Goal: Find specific page/section: Find specific page/section

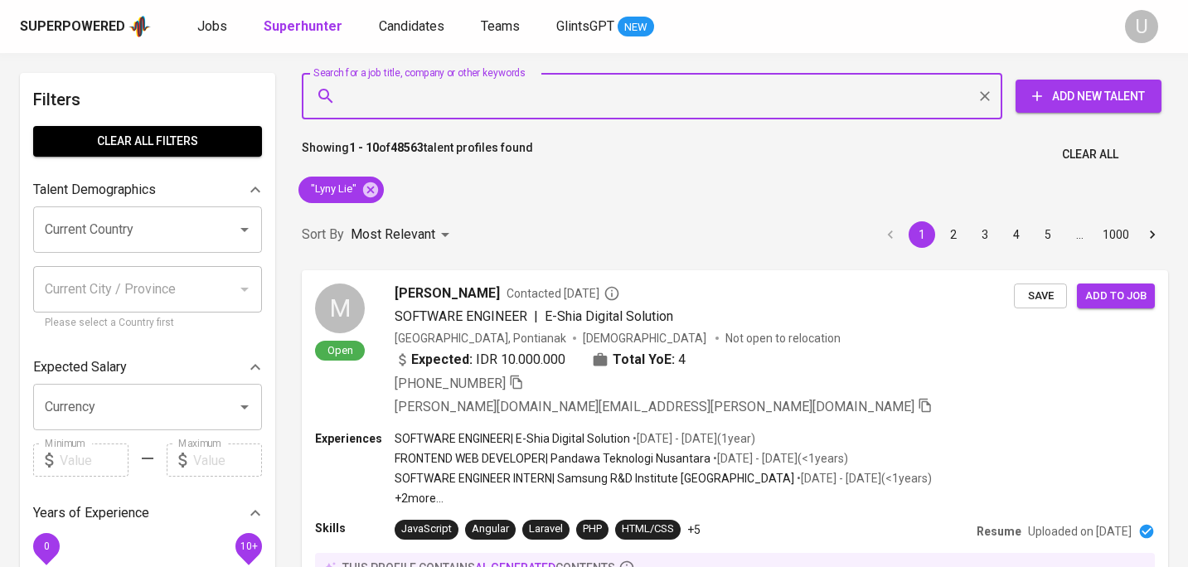
scroll to position [760, 0]
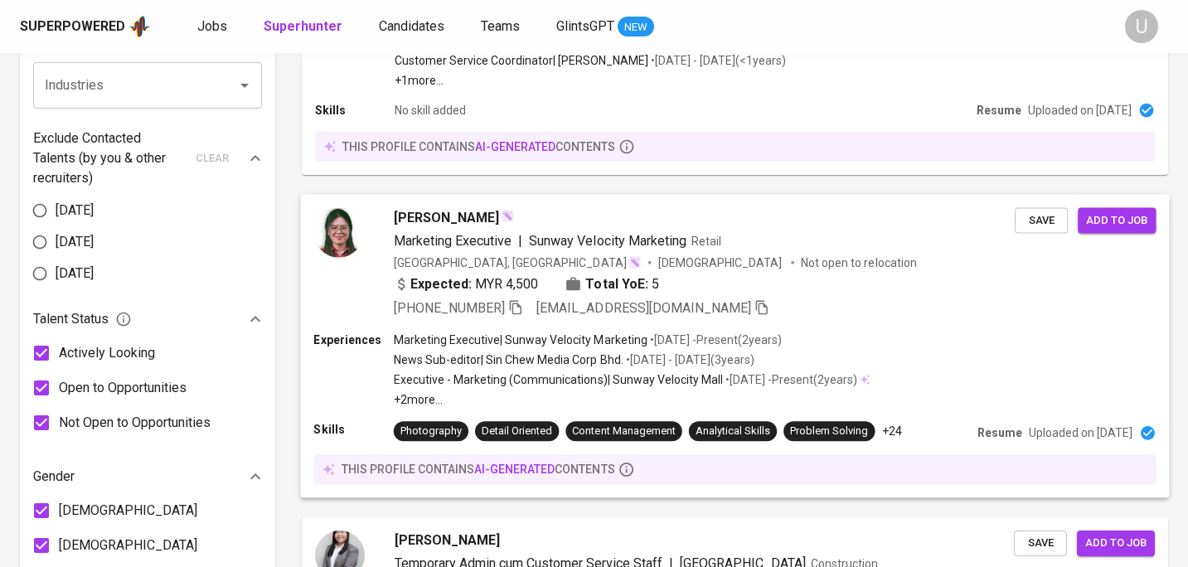
click at [405, 207] on span "[PERSON_NAME]" at bounding box center [446, 217] width 105 height 20
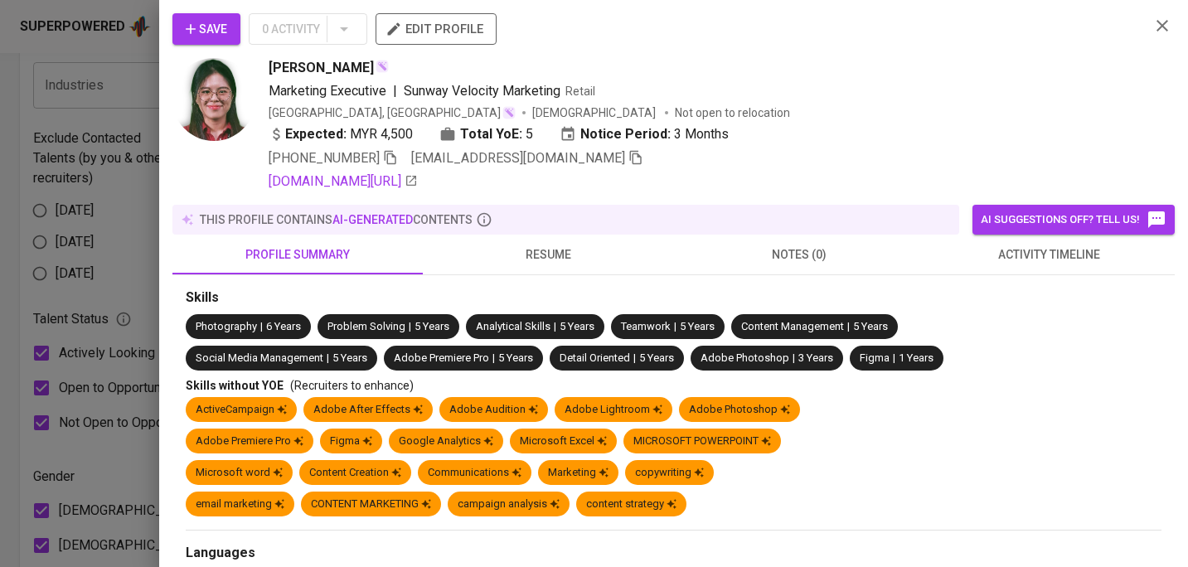
click at [1159, 27] on icon "button" at bounding box center [1162, 26] width 20 height 20
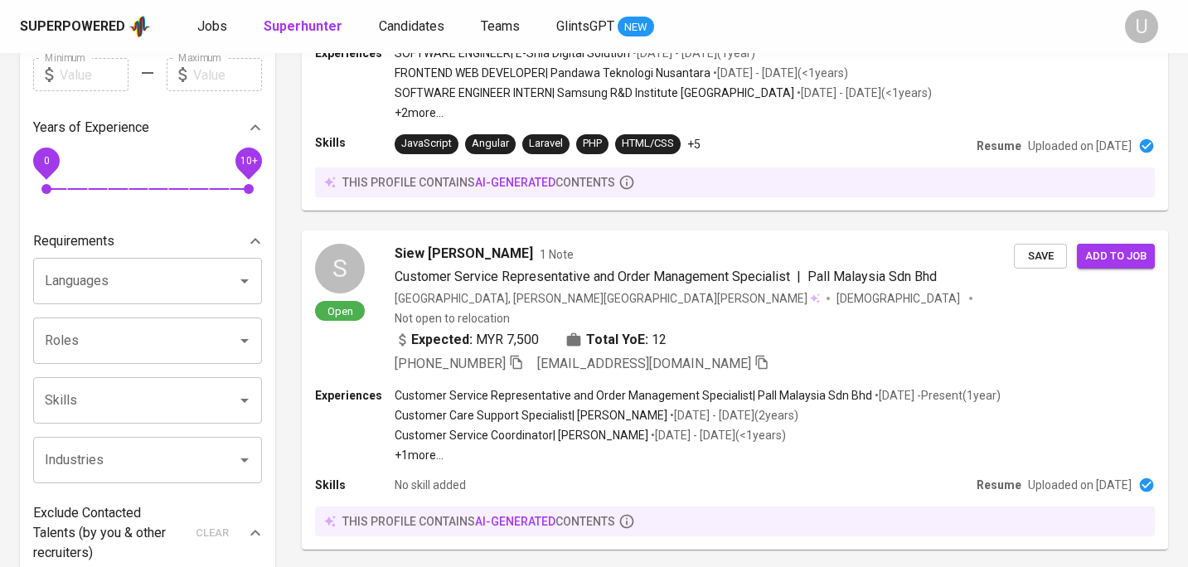
scroll to position [0, 0]
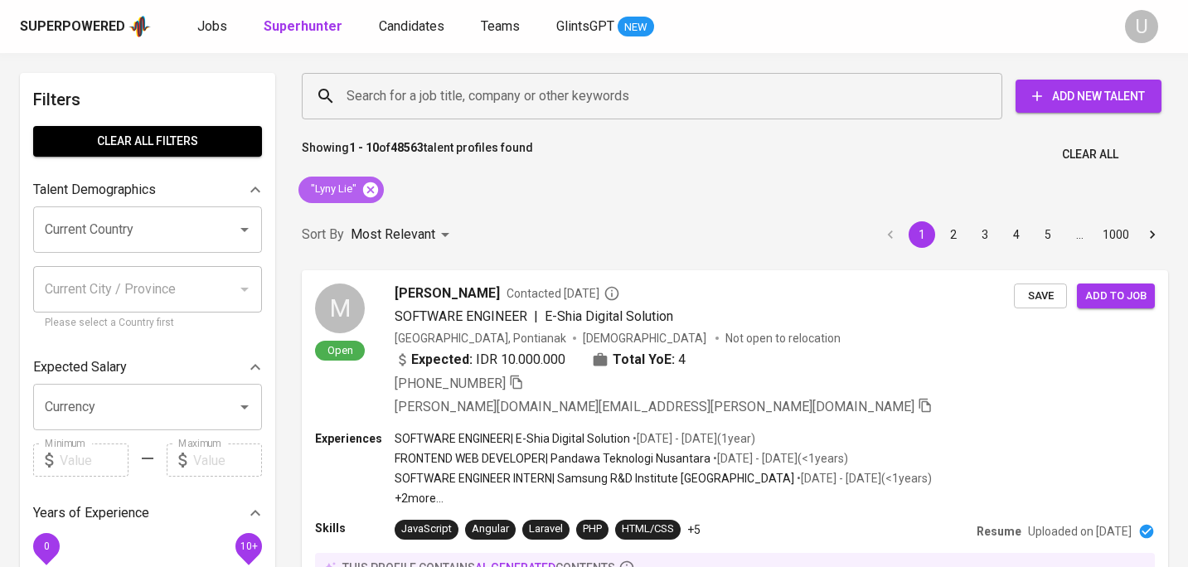
click at [366, 191] on icon at bounding box center [370, 189] width 15 height 15
click at [387, 119] on div "Search for a job title, company or other keywords Search for a job title, compa…" at bounding box center [731, 96] width 866 height 53
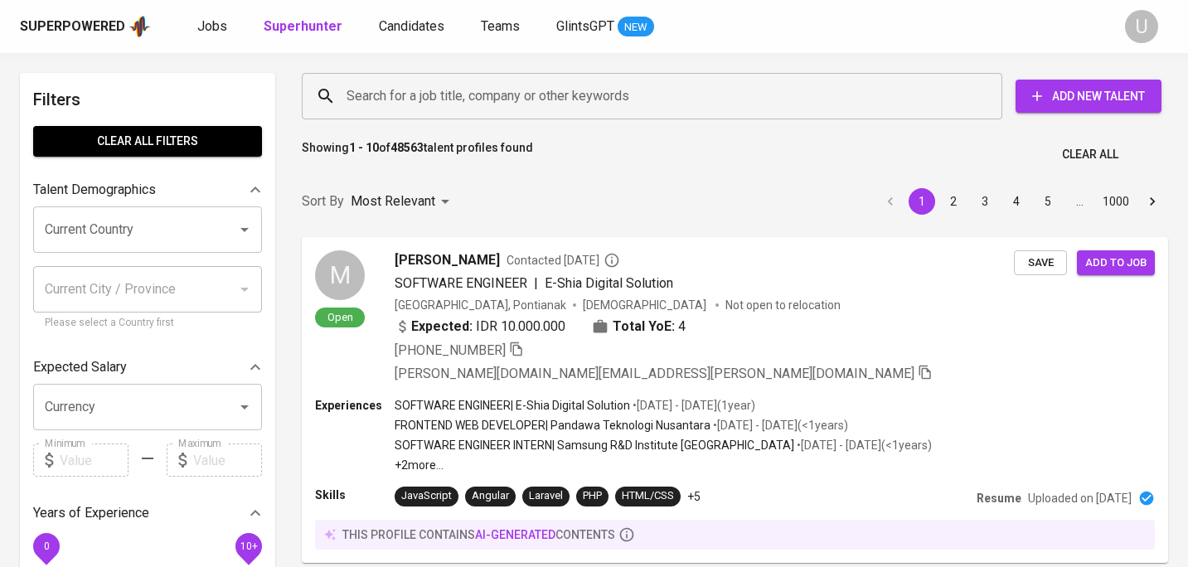
click at [392, 99] on input "Search for a job title, company or other keywords" at bounding box center [656, 96] width 628 height 32
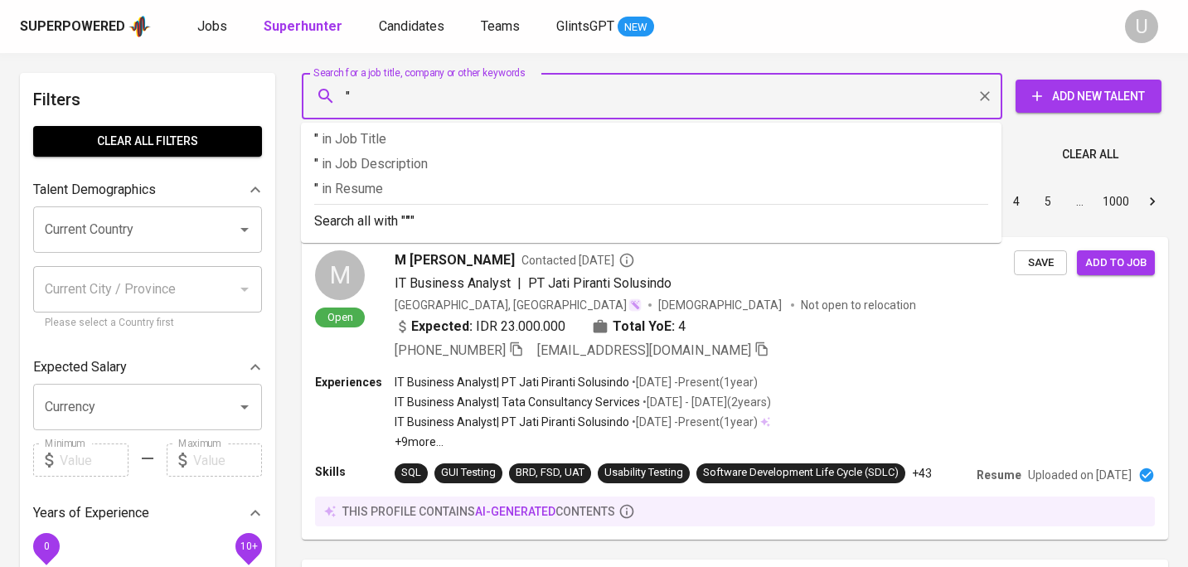
paste input "[PERSON_NAME]"
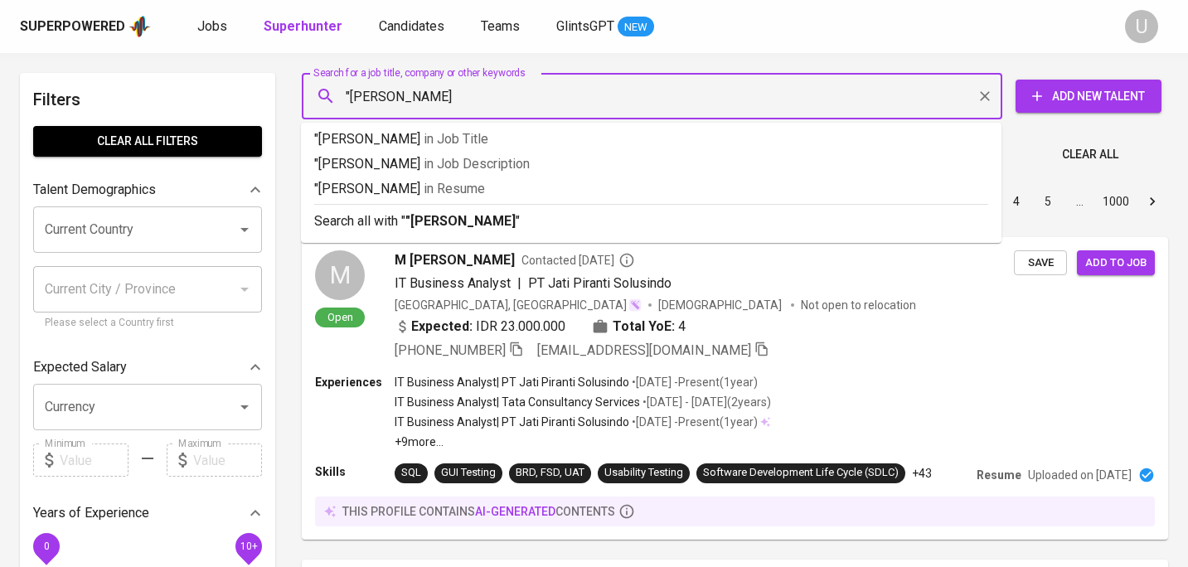
type input ""Fitria Haliza""
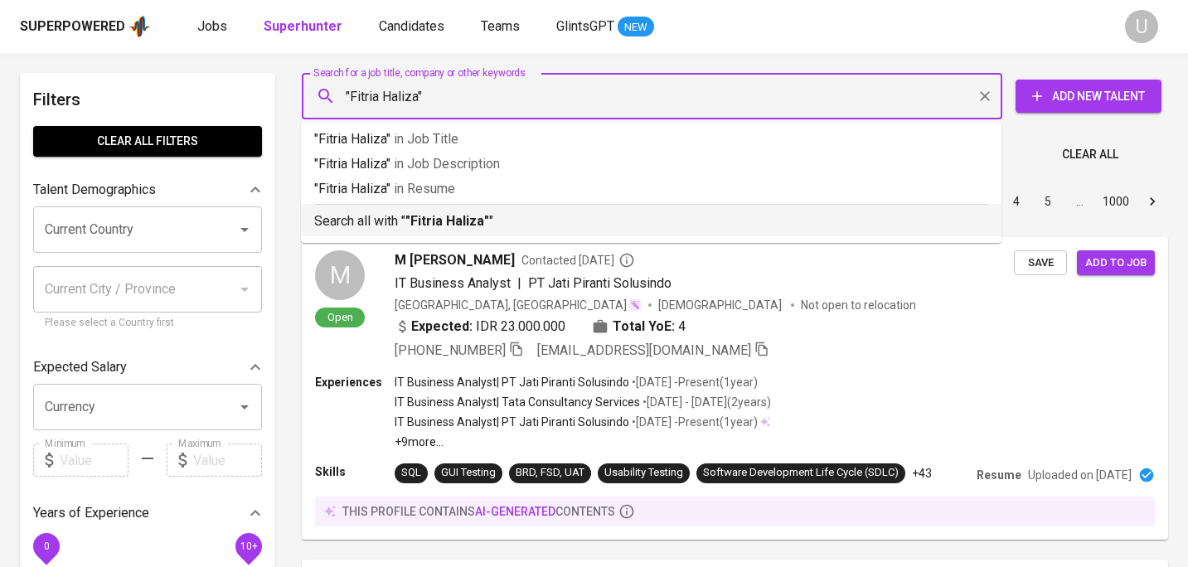
click at [395, 228] on p "Search all with " "Fitria Haliza" "" at bounding box center [651, 221] width 674 height 20
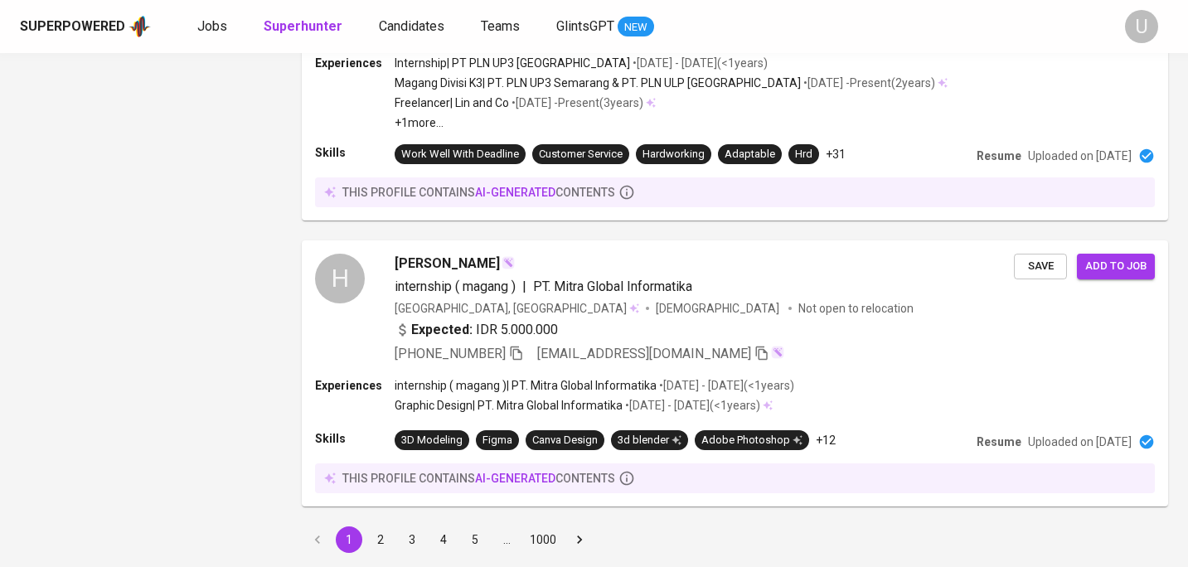
scroll to position [2920, 0]
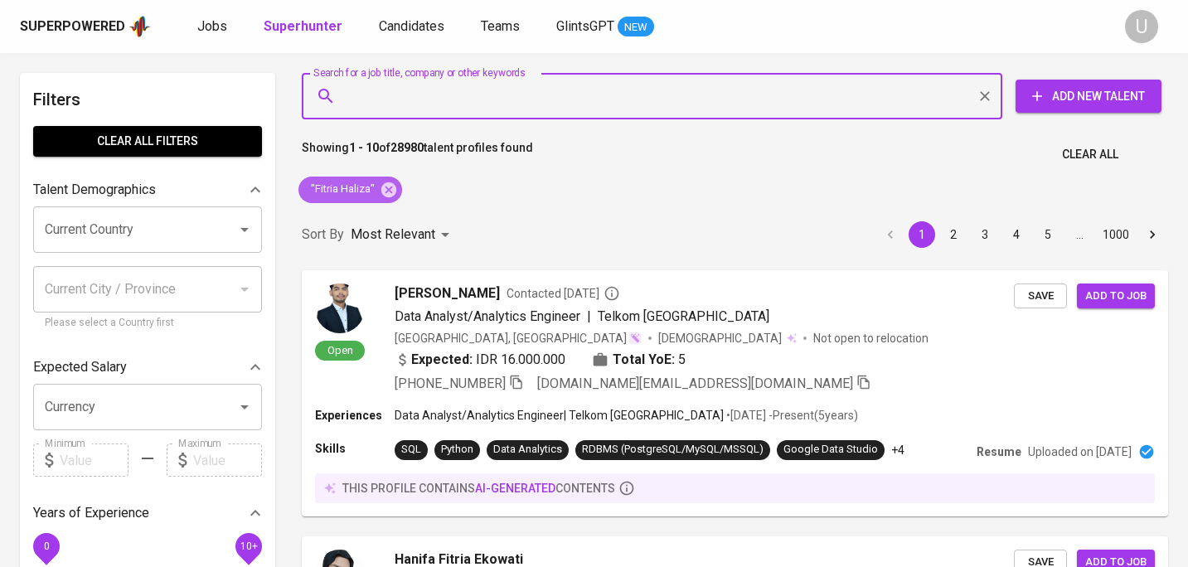
drag, startPoint x: 393, startPoint y: 192, endPoint x: 395, endPoint y: 118, distance: 74.6
click at [393, 193] on icon at bounding box center [388, 189] width 15 height 15
click at [397, 107] on input "Search for a job title, company or other keywords" at bounding box center [656, 96] width 628 height 32
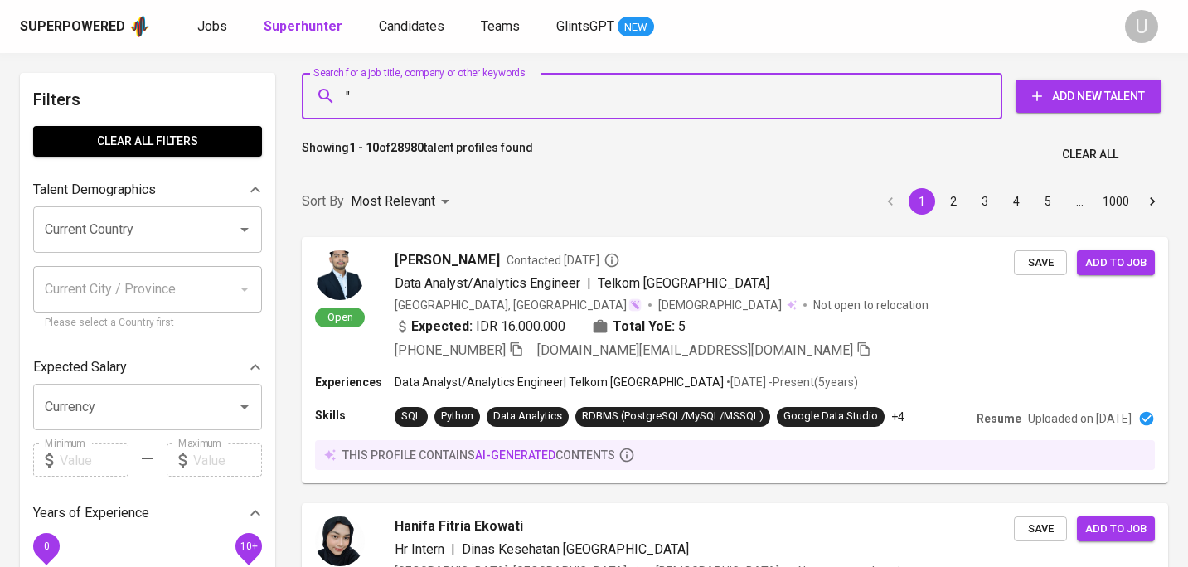
paste input "Arvianty Shafira"
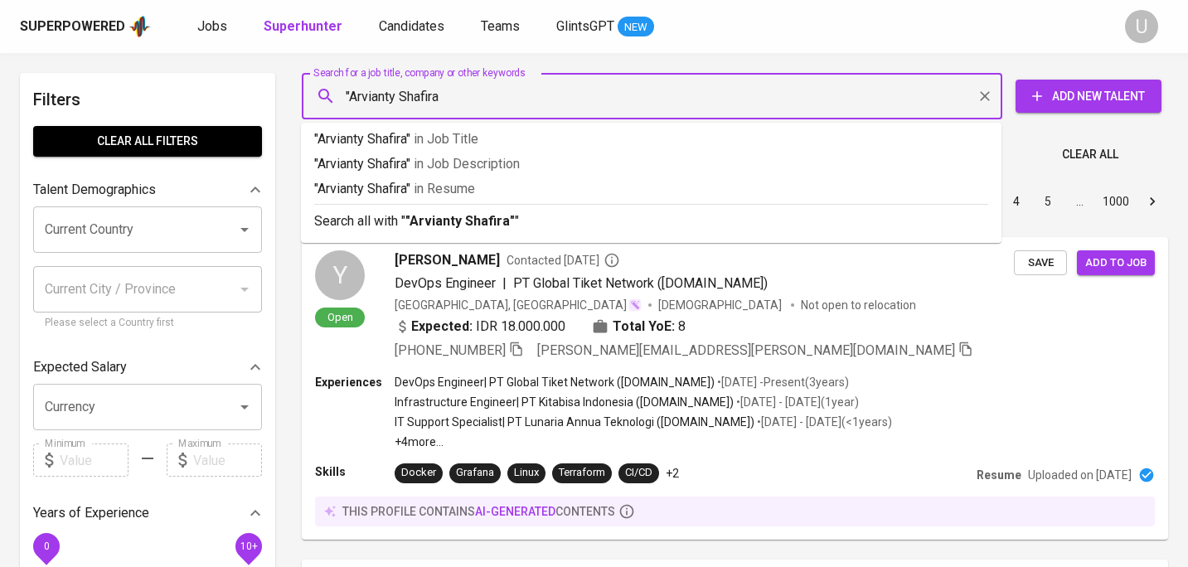
type input ""Arvianty Shafira""
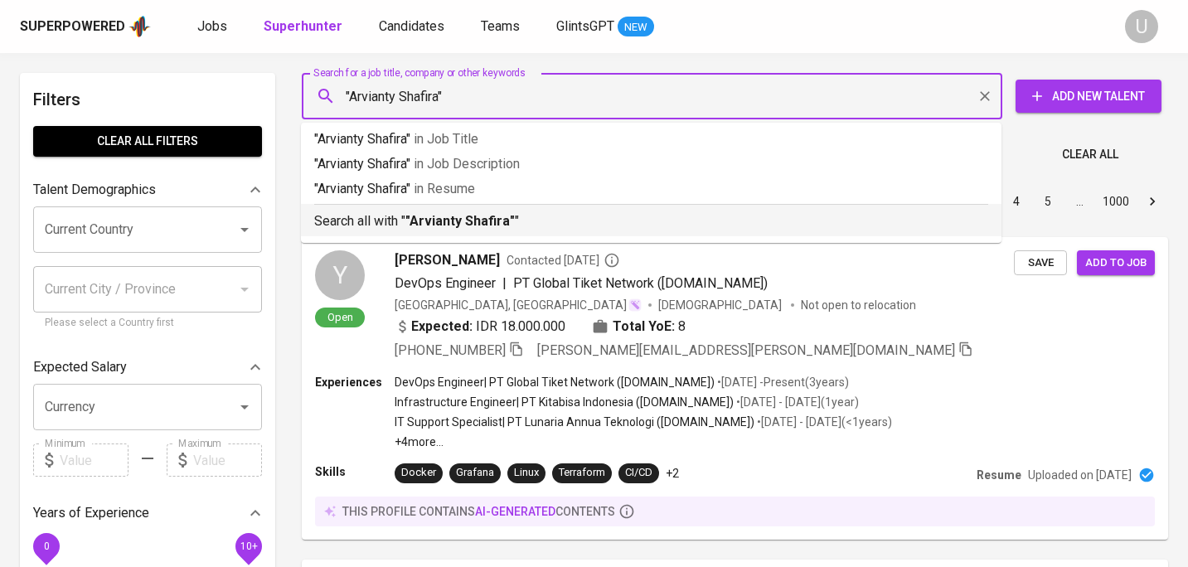
click at [454, 220] on b ""Arvianty Shafira"" at bounding box center [459, 221] width 109 height 16
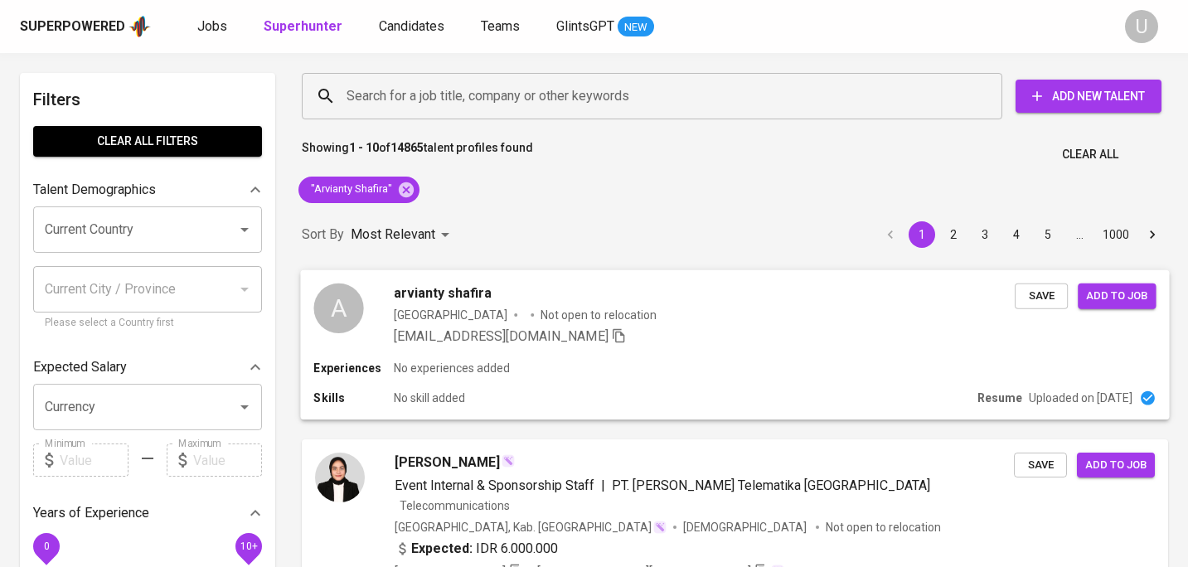
click at [540, 319] on p "Not open to relocation" at bounding box center [597, 314] width 115 height 17
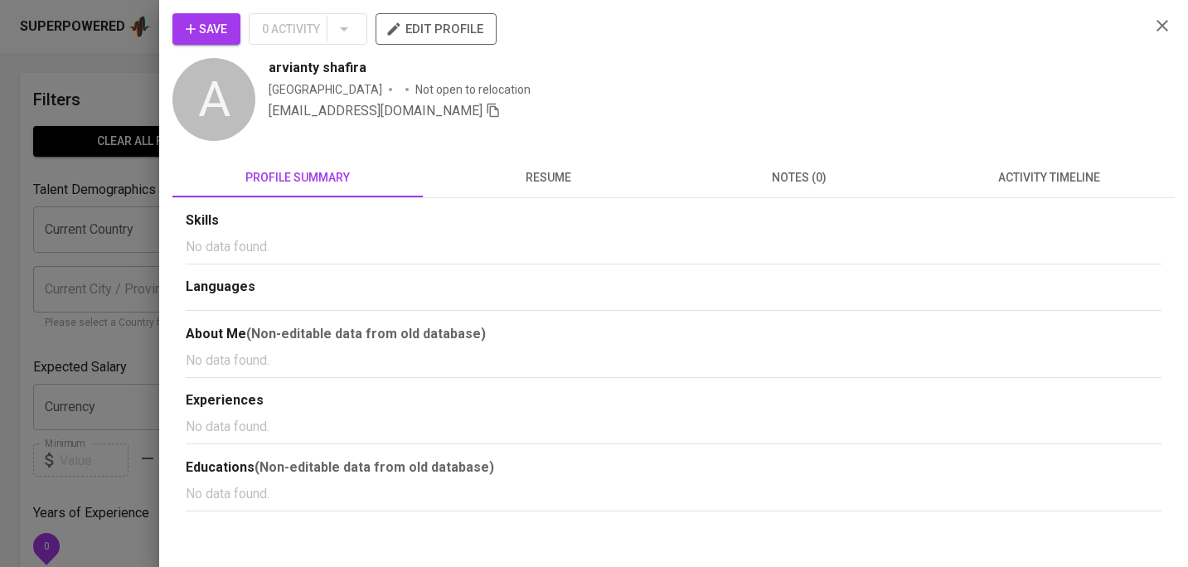
click at [552, 189] on button "resume" at bounding box center [548, 178] width 250 height 40
